Goal: Navigation & Orientation: Find specific page/section

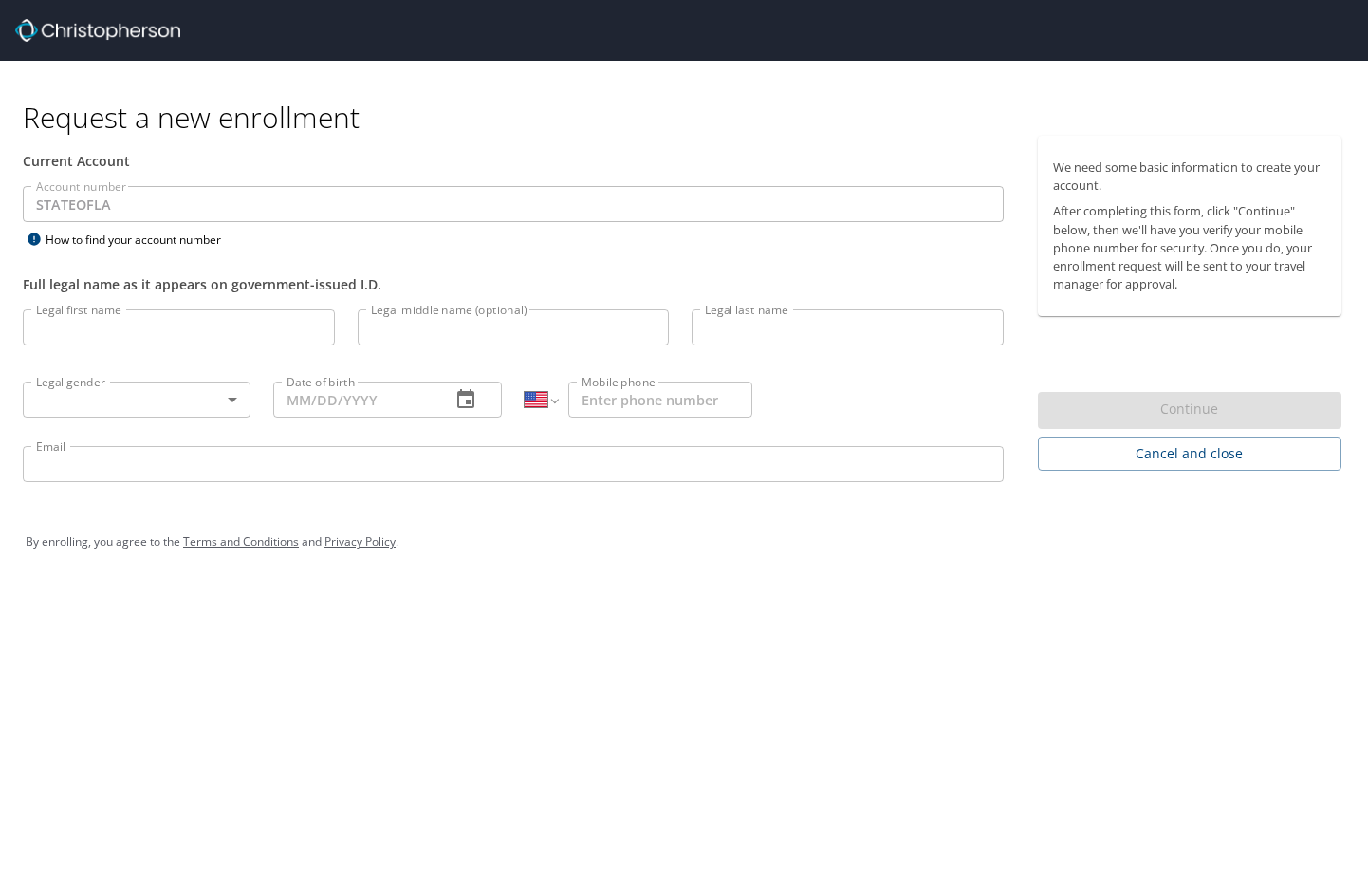
select select "US"
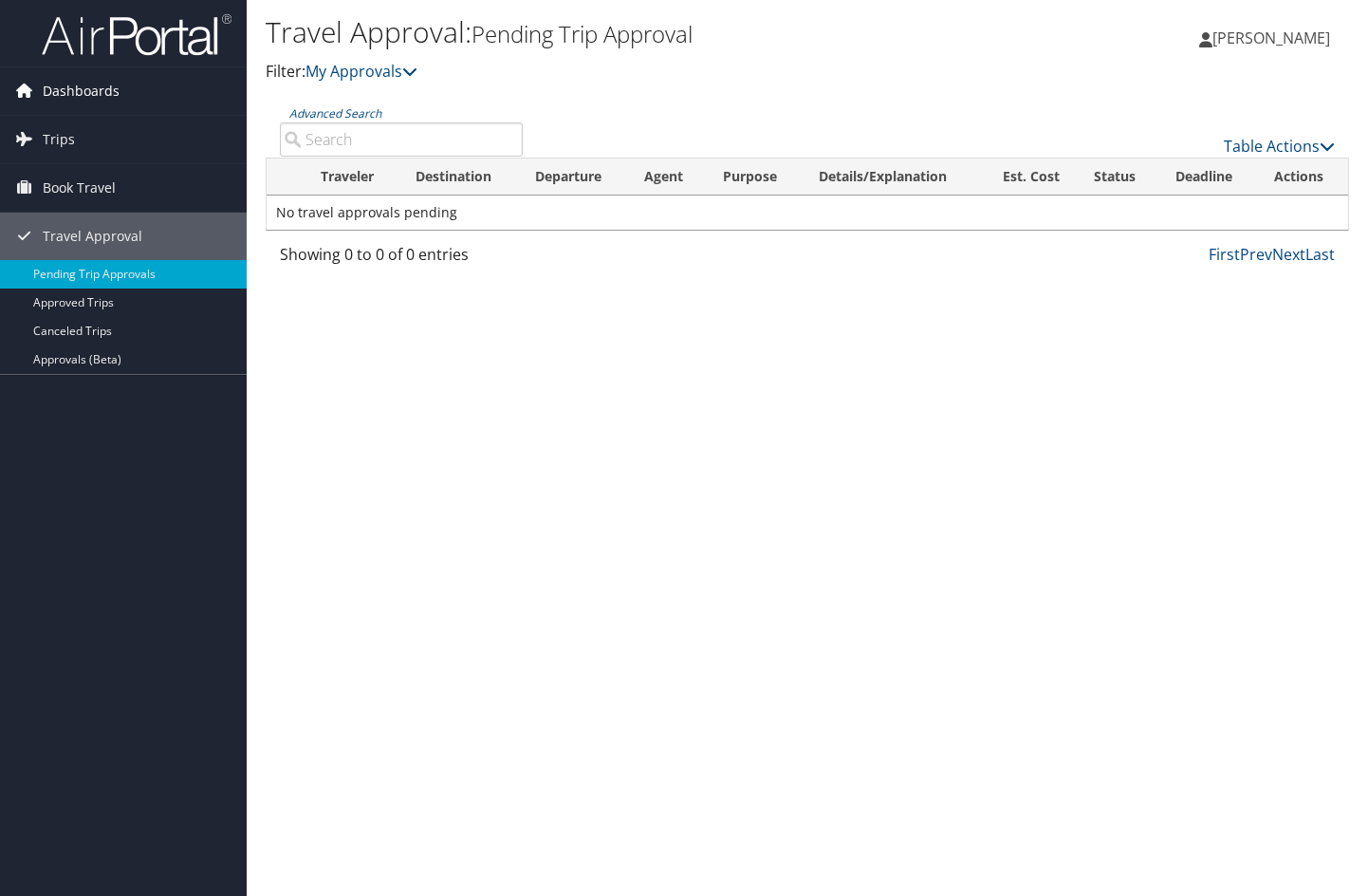
click at [92, 89] on span "Dashboards" at bounding box center [81, 91] width 77 height 47
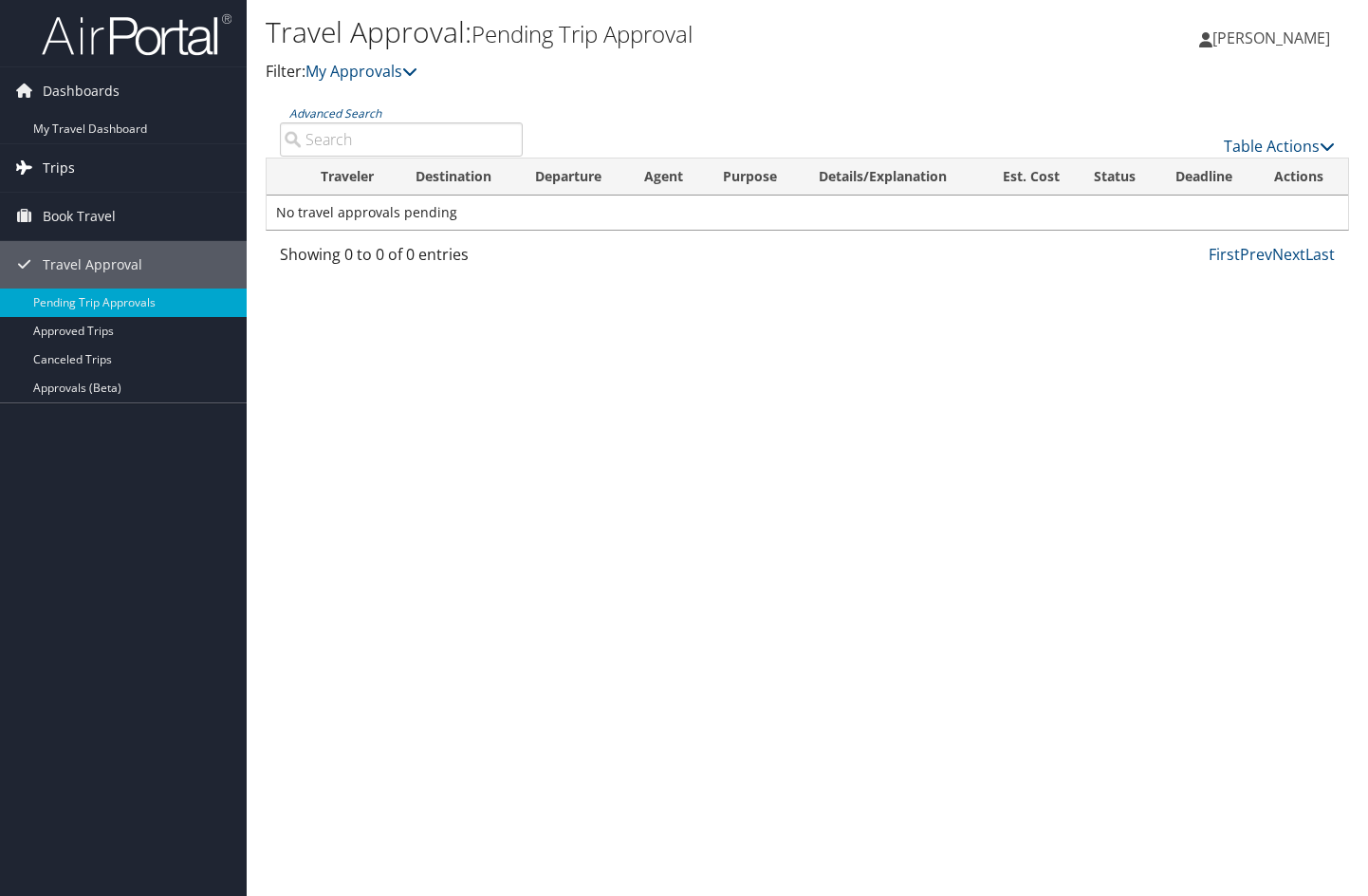
click at [121, 166] on link "Trips" at bounding box center [123, 168] width 247 height 47
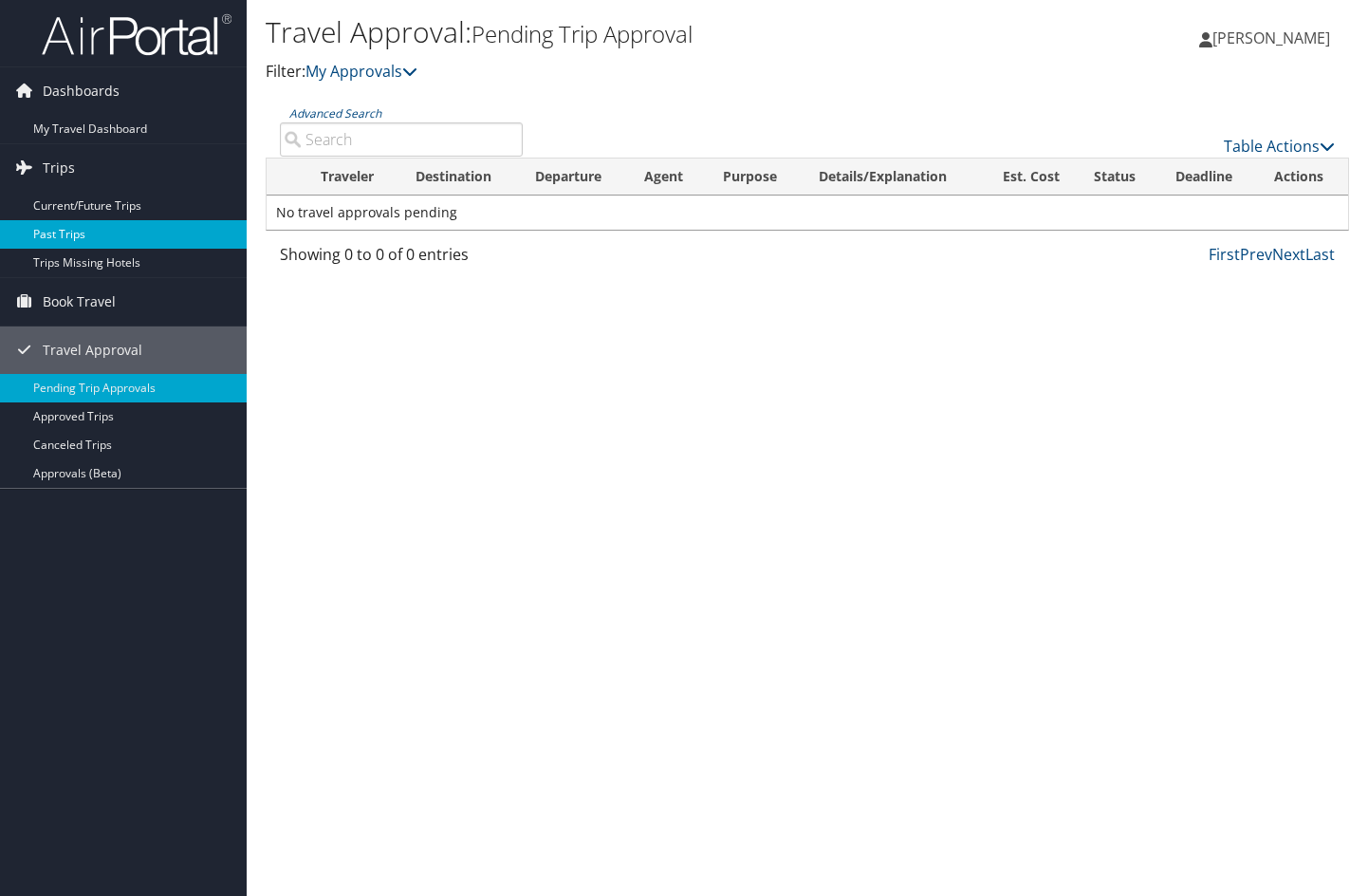
click at [95, 223] on link "Past Trips" at bounding box center [123, 234] width 247 height 29
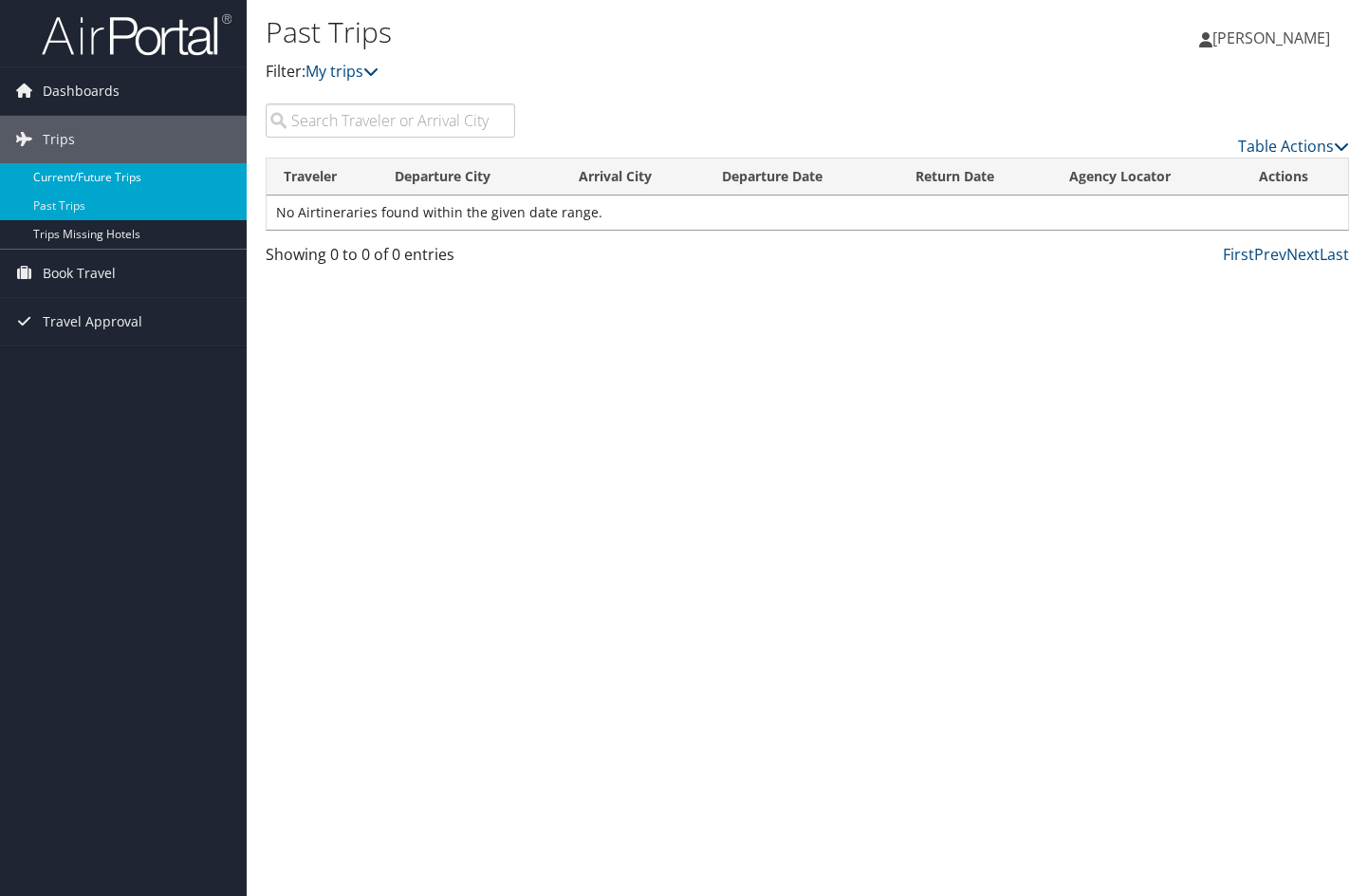
click at [109, 180] on link "Current/Future Trips" at bounding box center [123, 177] width 247 height 29
click at [113, 326] on span "Travel Approval" at bounding box center [92, 321] width 99 height 47
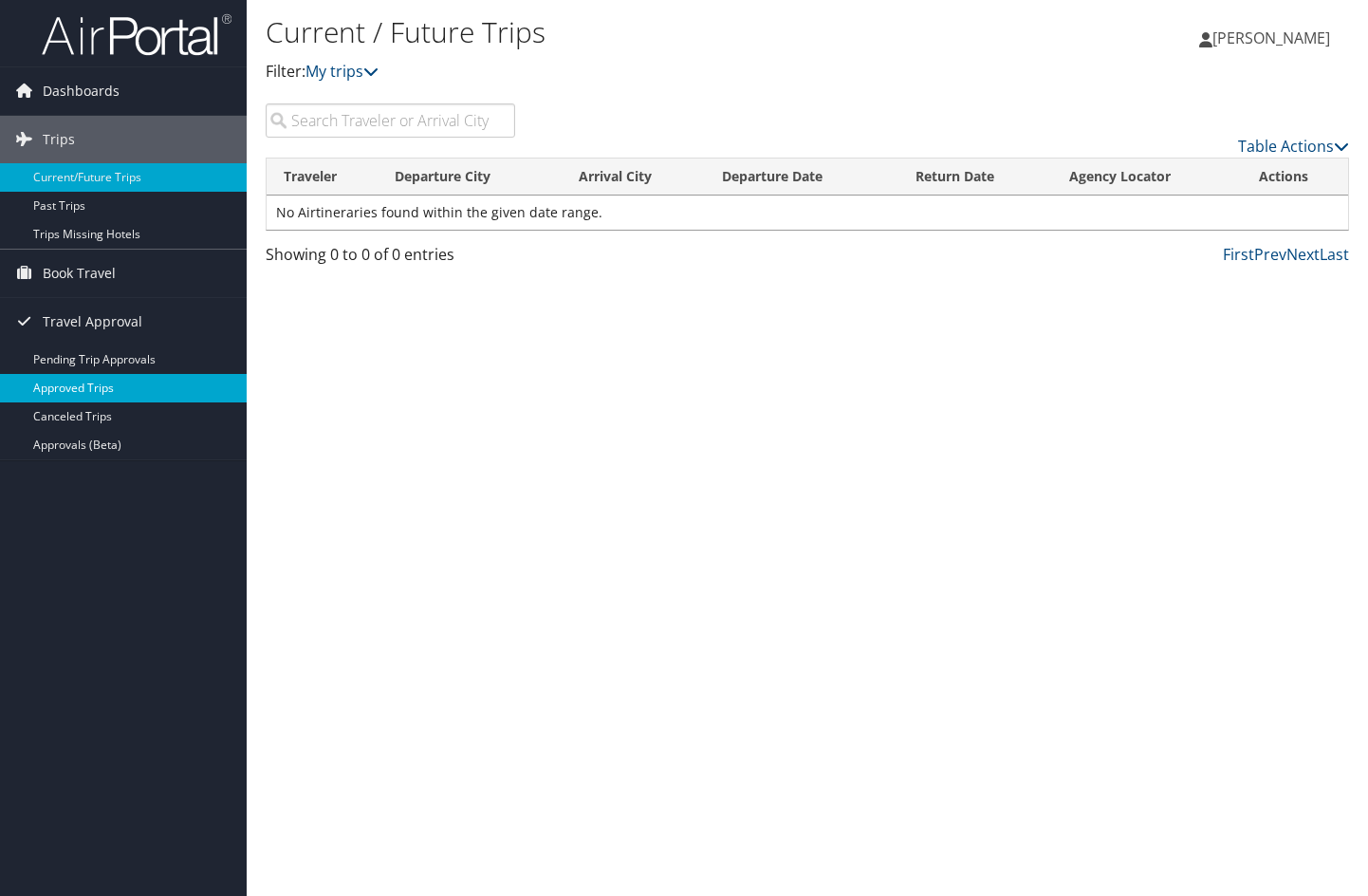
click at [106, 381] on link "Approved Trips" at bounding box center [123, 389] width 247 height 29
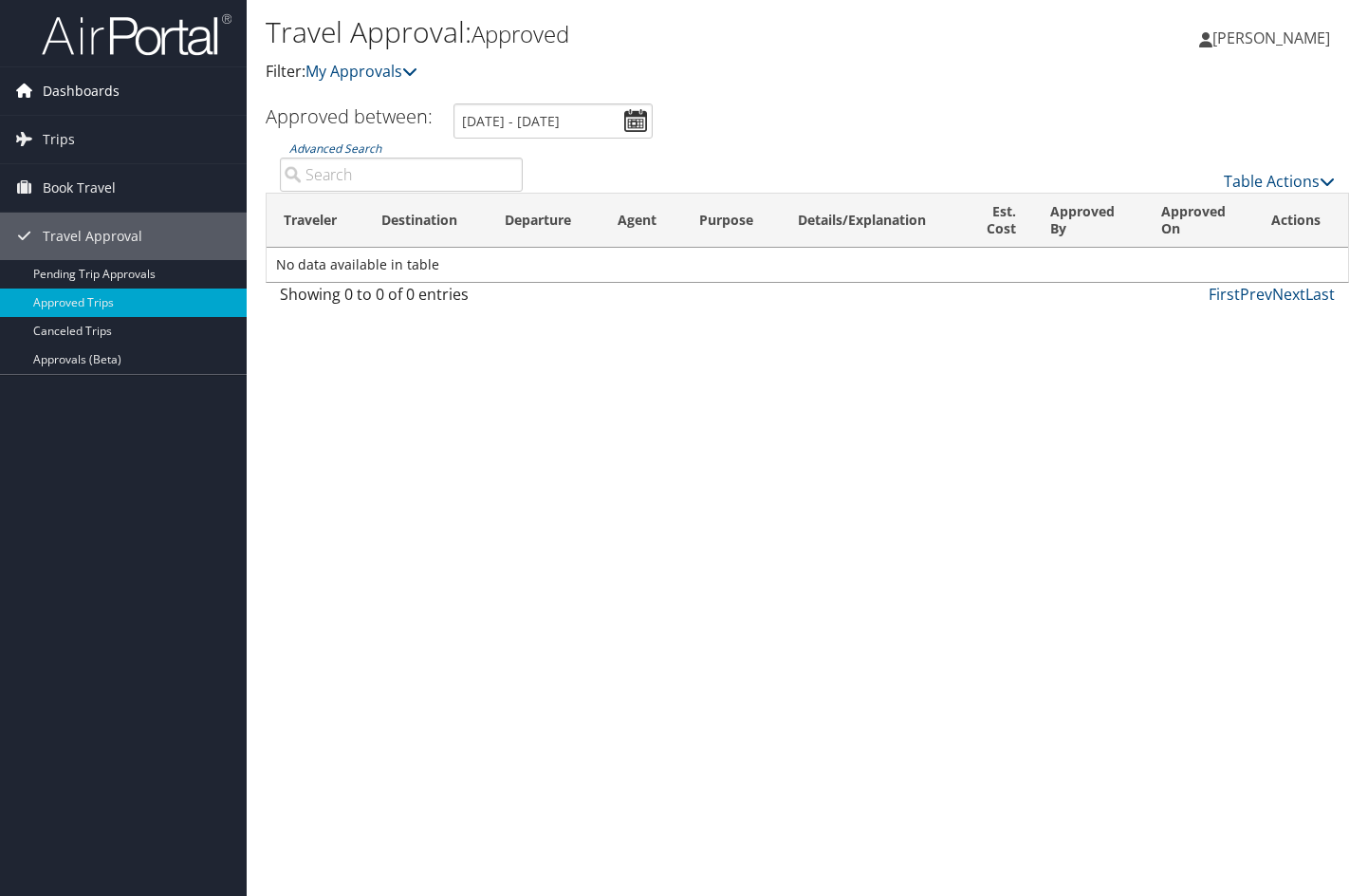
click at [87, 87] on span "Dashboards" at bounding box center [81, 91] width 77 height 47
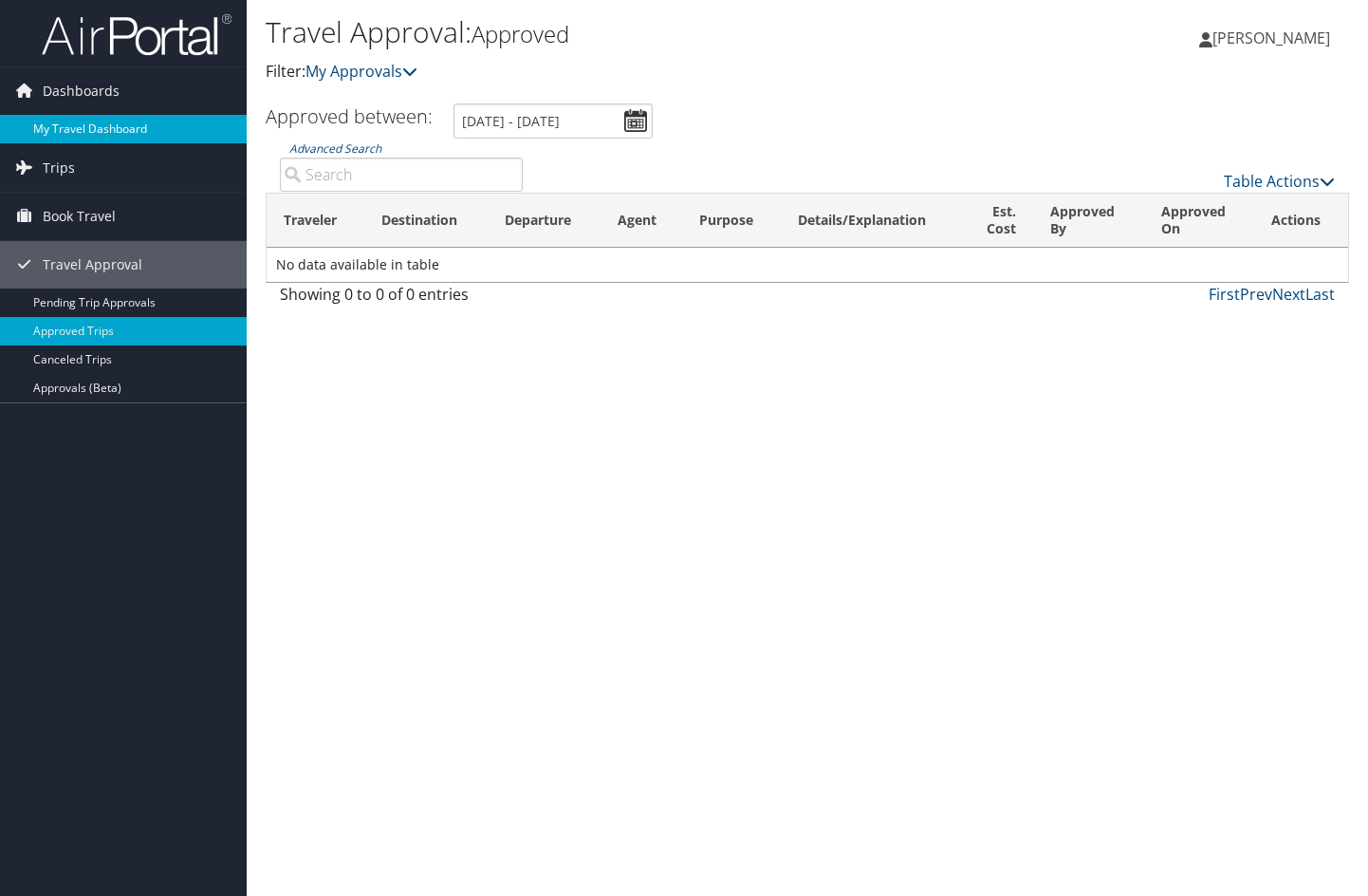
click at [98, 135] on link "My Travel Dashboard" at bounding box center [123, 129] width 247 height 29
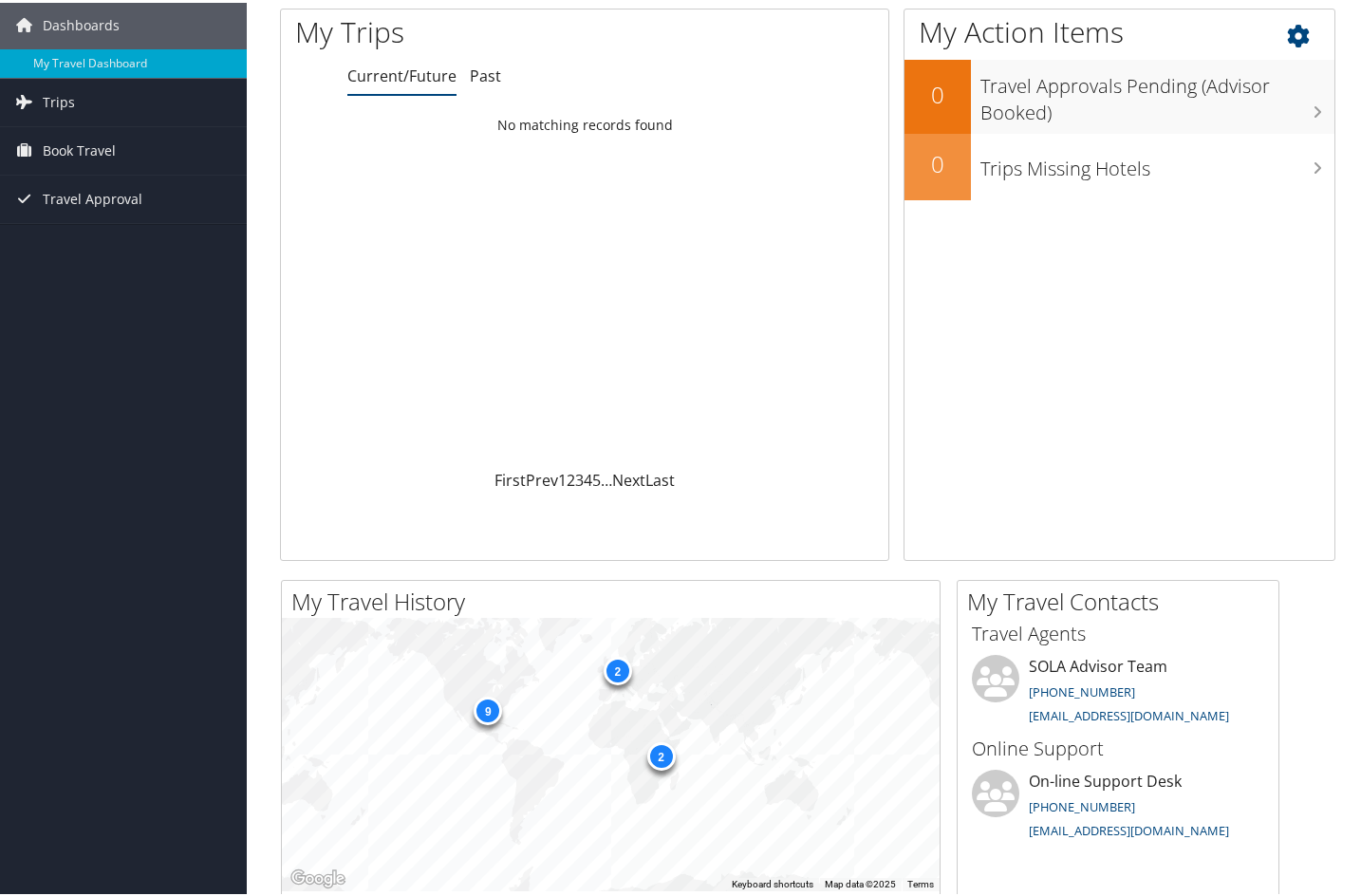
scroll to position [74, 0]
